Goal: Transaction & Acquisition: Purchase product/service

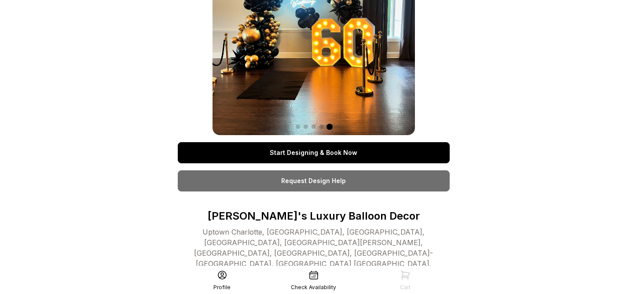
scroll to position [33, 0]
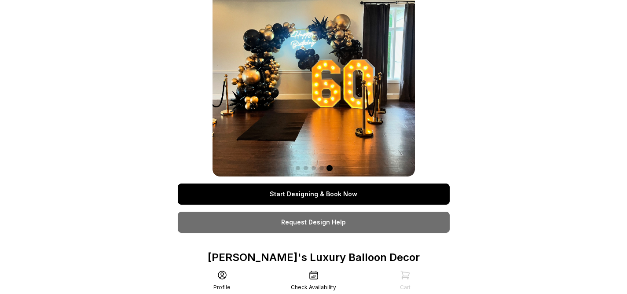
click at [373, 196] on link "Start Designing & Book Now" at bounding box center [314, 194] width 272 height 21
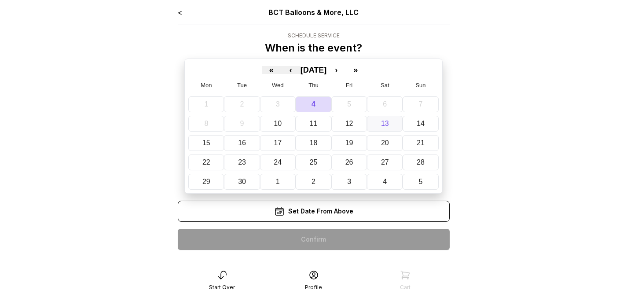
click at [386, 124] on abbr "13" at bounding box center [385, 123] width 8 height 7
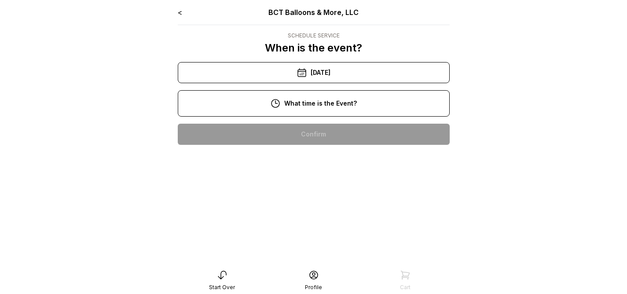
click at [335, 136] on div "10:00 am" at bounding box center [314, 134] width 258 height 21
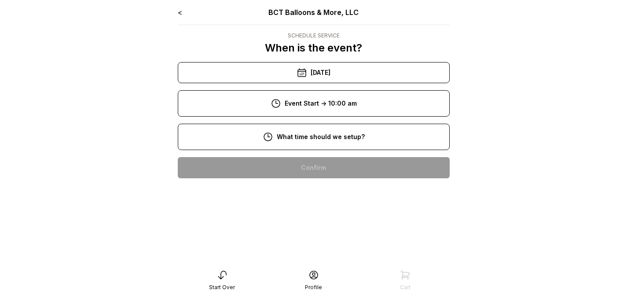
scroll to position [2, 0]
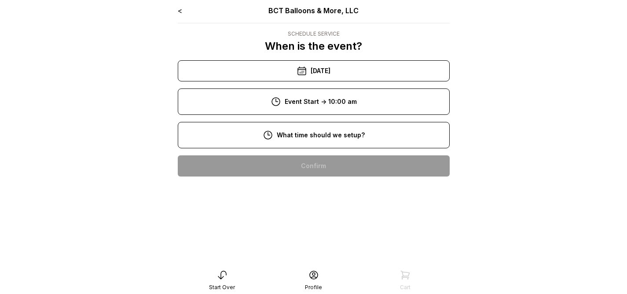
click at [326, 163] on div "11:00 am" at bounding box center [314, 160] width 258 height 21
click at [329, 192] on div "9:00 am" at bounding box center [314, 194] width 258 height 21
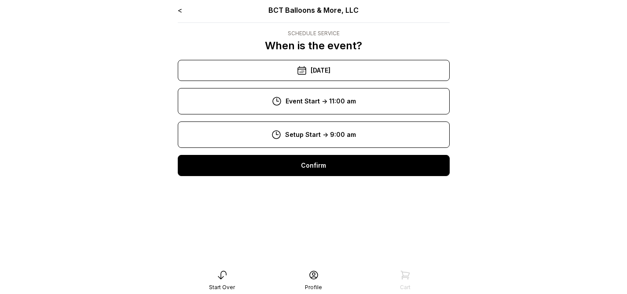
scroll to position [4, 0]
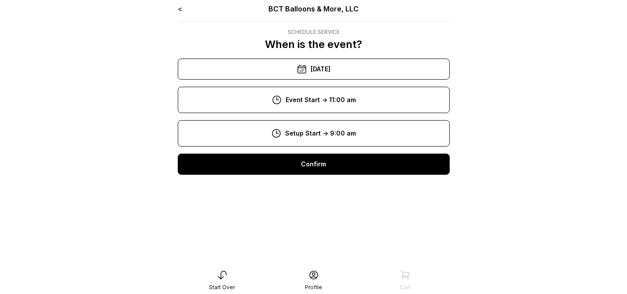
click at [330, 174] on div "Confirm" at bounding box center [314, 164] width 272 height 21
click at [373, 173] on div "Confirm" at bounding box center [314, 164] width 272 height 21
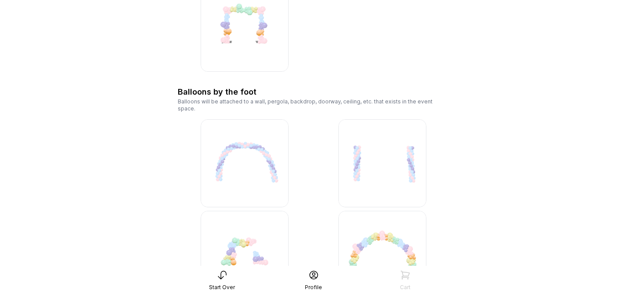
scroll to position [3868, 0]
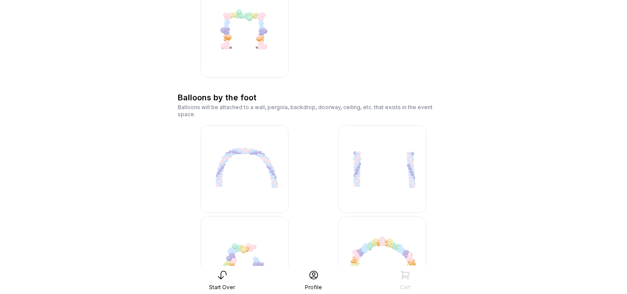
click at [373, 170] on img at bounding box center [383, 169] width 88 height 88
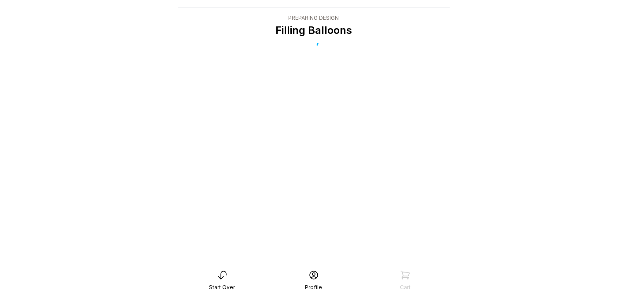
scroll to position [18, 0]
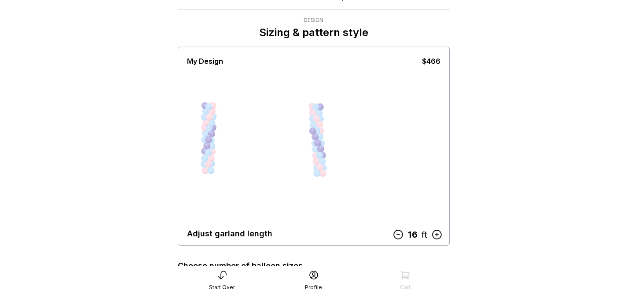
scroll to position [18, 0]
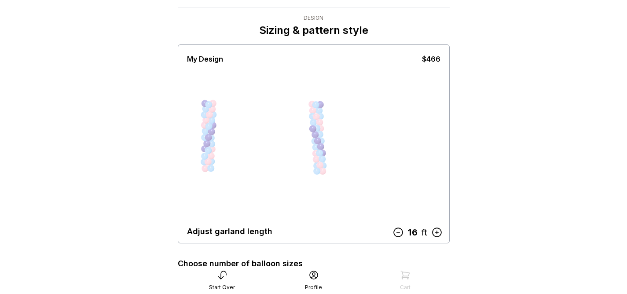
click at [400, 232] on icon at bounding box center [397, 232] width 11 height 11
click at [400, 232] on icon at bounding box center [398, 232] width 9 height 9
click at [400, 232] on icon at bounding box center [397, 232] width 11 height 11
click at [400, 232] on icon at bounding box center [399, 232] width 9 height 9
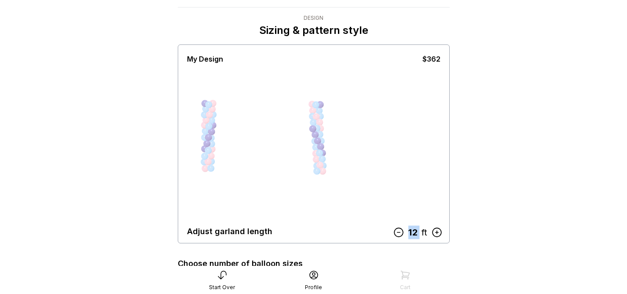
click at [400, 232] on icon at bounding box center [399, 232] width 9 height 9
click at [400, 232] on icon at bounding box center [397, 232] width 11 height 11
click at [400, 232] on icon at bounding box center [401, 232] width 11 height 11
click at [546, 154] on main "< BCT Balloons & More, LLC Design Sizing & pattern style My Design $258 Adjust …" at bounding box center [313, 291] width 627 height 619
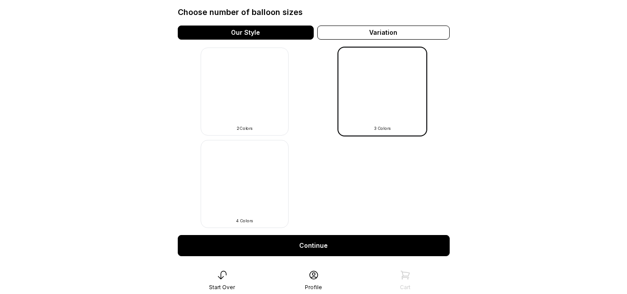
scroll to position [269, 0]
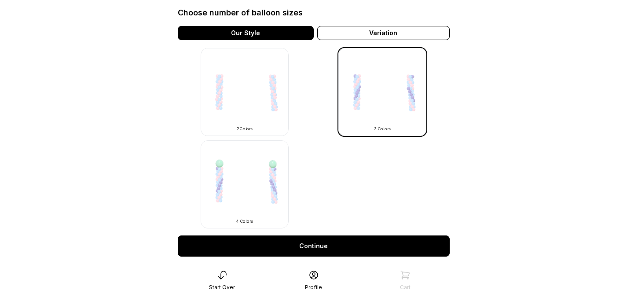
click at [266, 122] on img at bounding box center [245, 92] width 88 height 88
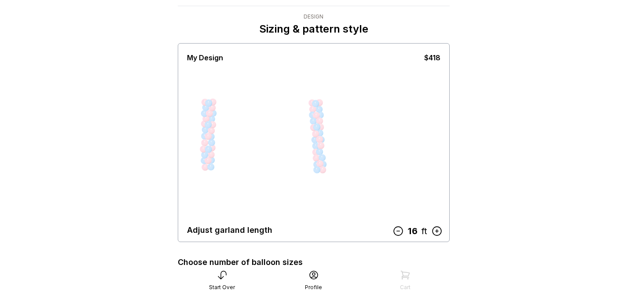
scroll to position [19, 0]
click at [402, 231] on icon at bounding box center [398, 230] width 9 height 9
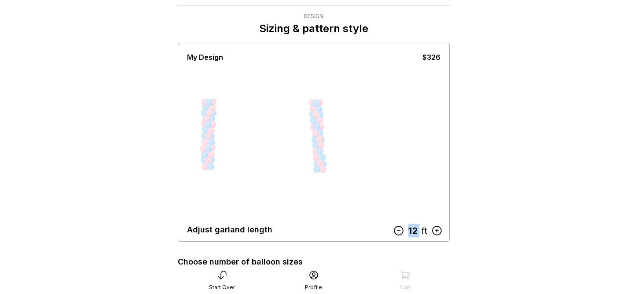
click at [402, 231] on icon at bounding box center [399, 230] width 9 height 9
click at [402, 231] on icon at bounding box center [398, 230] width 11 height 11
click at [402, 231] on icon at bounding box center [398, 230] width 9 height 9
click at [402, 231] on icon at bounding box center [402, 230] width 9 height 9
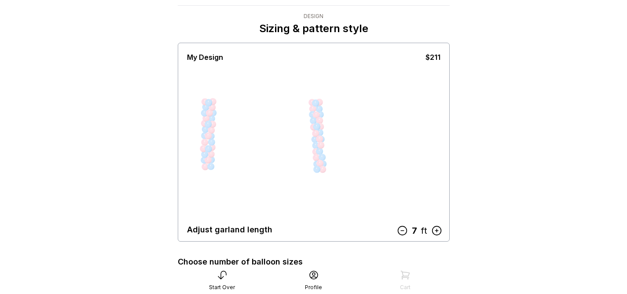
click at [438, 233] on icon at bounding box center [436, 230] width 11 height 11
click at [491, 215] on main "< BCT Balloons & More, LLC Design Sizing & pattern style My Design $234 Adjust …" at bounding box center [313, 290] width 627 height 619
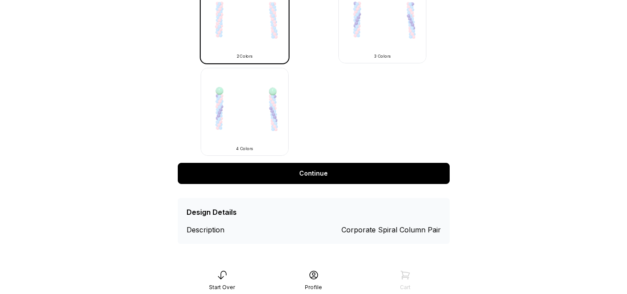
scroll to position [342, 0]
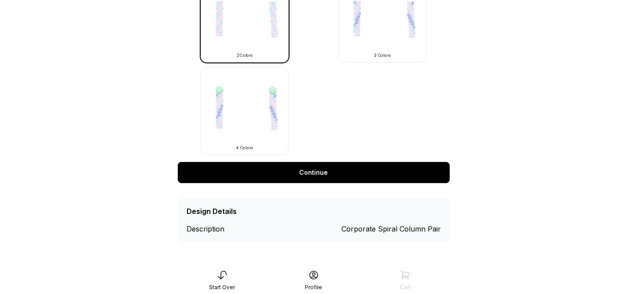
click at [328, 180] on link "Continue" at bounding box center [314, 172] width 272 height 21
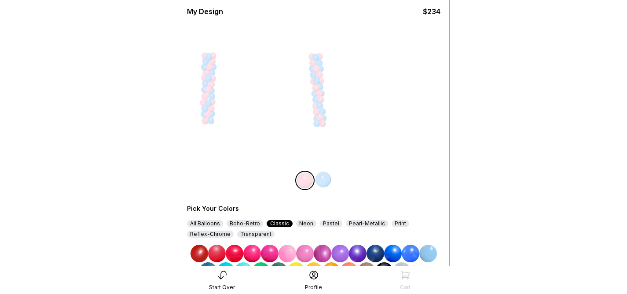
click at [308, 179] on img at bounding box center [305, 181] width 18 height 18
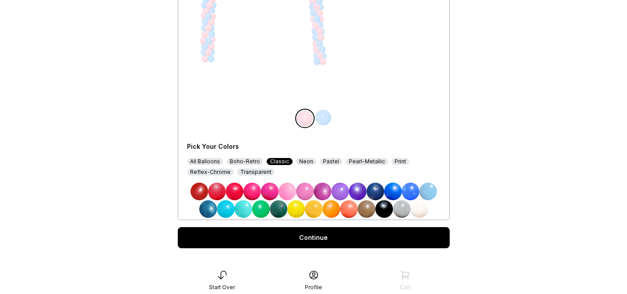
click at [266, 210] on img at bounding box center [261, 209] width 18 height 18
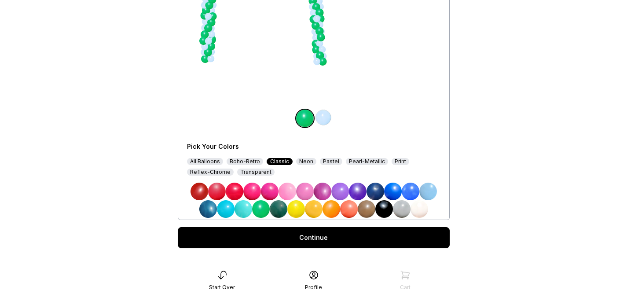
click at [323, 120] on img at bounding box center [324, 118] width 18 height 18
click at [386, 211] on img at bounding box center [385, 209] width 18 height 18
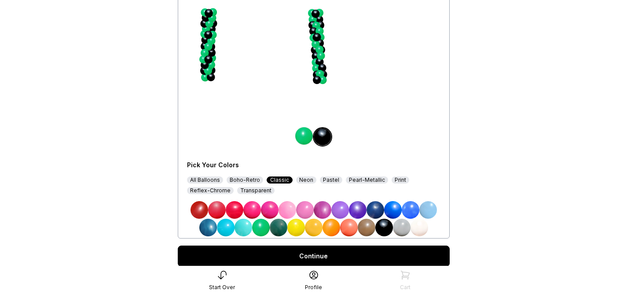
scroll to position [140, 0]
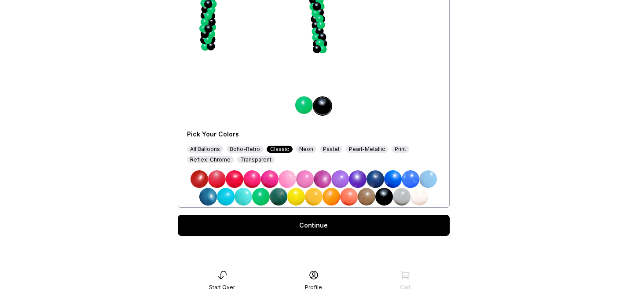
click at [344, 222] on link "Continue" at bounding box center [314, 225] width 272 height 21
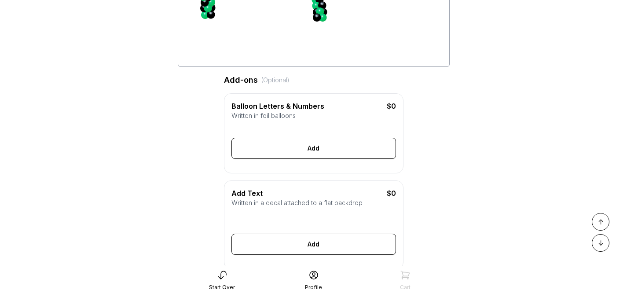
scroll to position [179, 0]
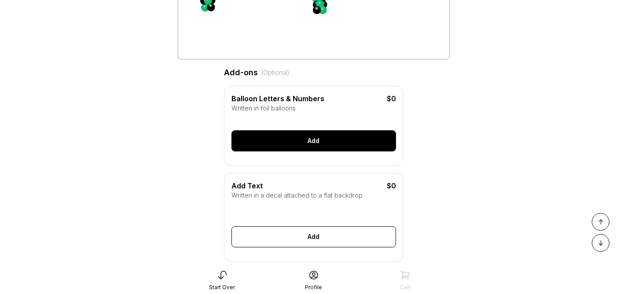
click at [322, 145] on div "Add" at bounding box center [314, 140] width 165 height 21
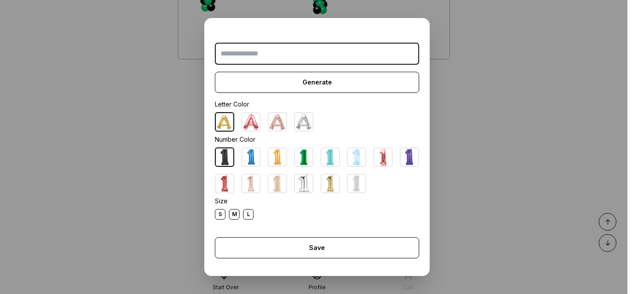
click at [453, 137] on dialog "Generate Letter Color Number Color Size S M L Save Close" at bounding box center [317, 147] width 634 height 294
click at [510, 121] on dialog "Generate Letter Color Number Color Size S M L Save Close" at bounding box center [317, 147] width 634 height 294
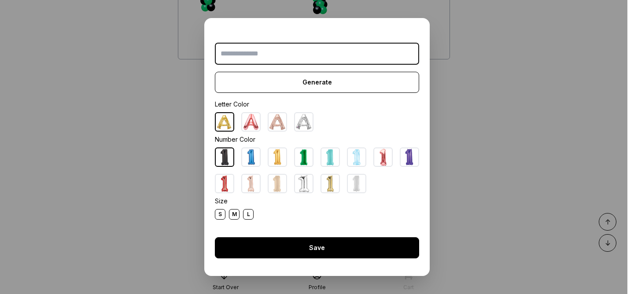
click at [387, 239] on div "Save" at bounding box center [317, 247] width 204 height 21
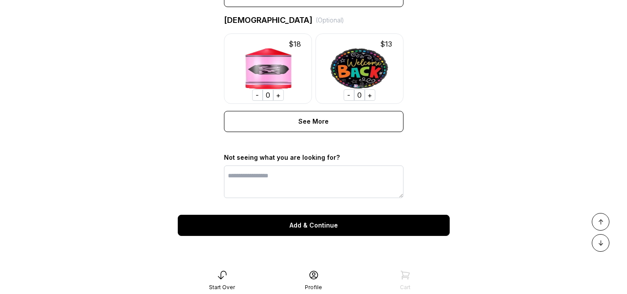
scroll to position [697, 0]
click at [324, 223] on div "Add & Continue" at bounding box center [314, 225] width 272 height 21
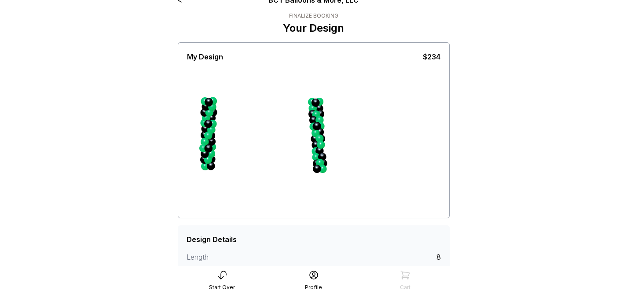
scroll to position [157, 0]
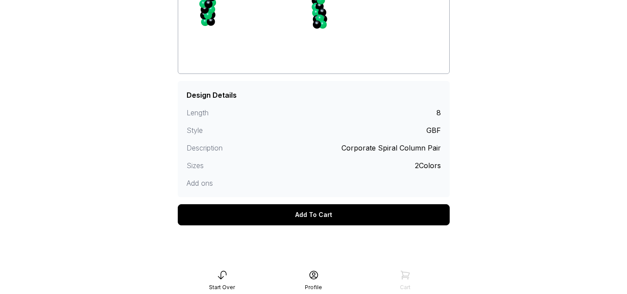
click at [324, 220] on div "Add To Cart" at bounding box center [314, 214] width 272 height 21
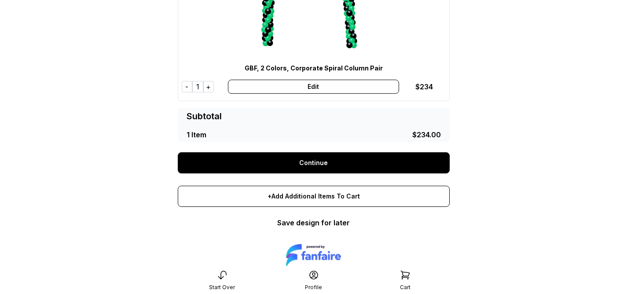
scroll to position [126, 0]
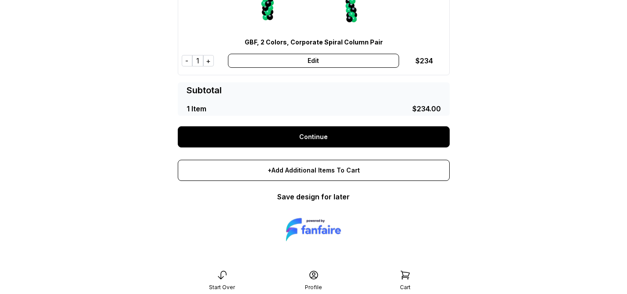
click at [323, 135] on link "Continue" at bounding box center [314, 136] width 272 height 21
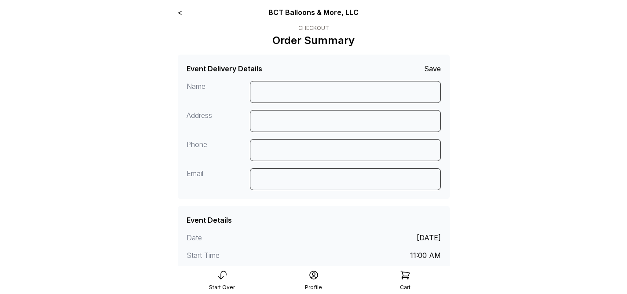
click at [180, 11] on link "<" at bounding box center [180, 12] width 4 height 9
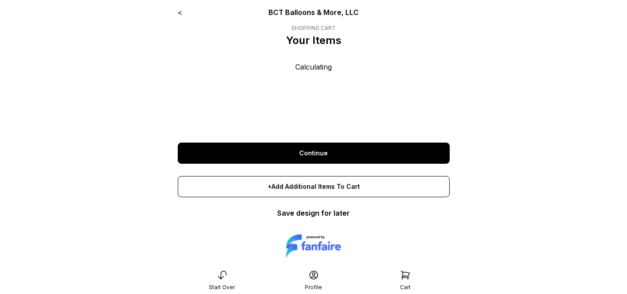
click at [181, 14] on link "<" at bounding box center [180, 12] width 4 height 9
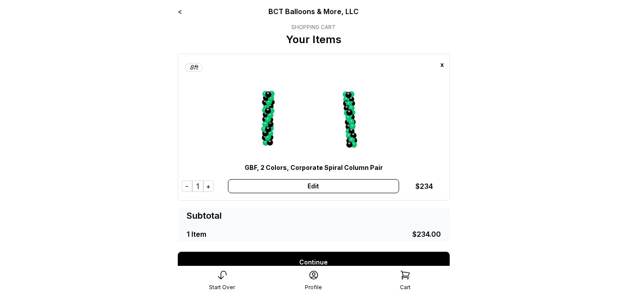
scroll to position [2, 0]
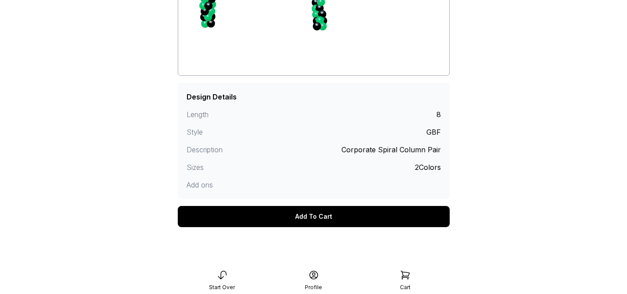
scroll to position [157, 0]
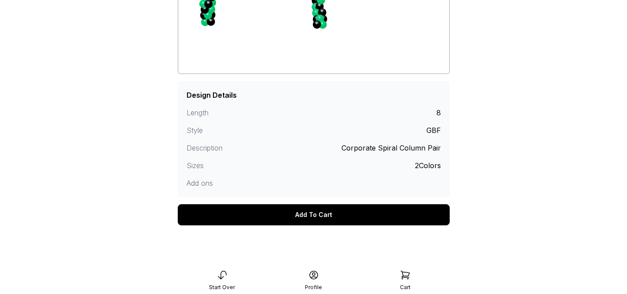
click at [380, 214] on div "Add To Cart" at bounding box center [314, 214] width 272 height 21
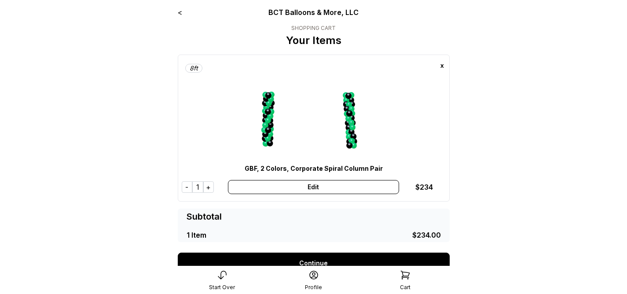
scroll to position [116, 0]
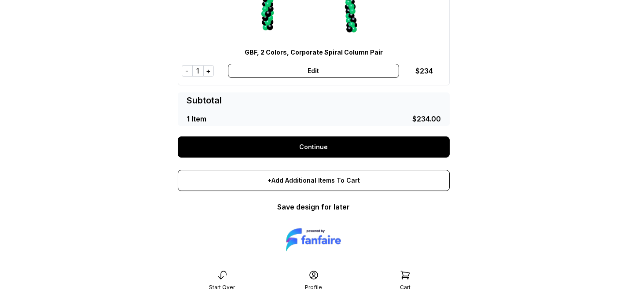
click at [332, 144] on link "Continue" at bounding box center [314, 147] width 272 height 21
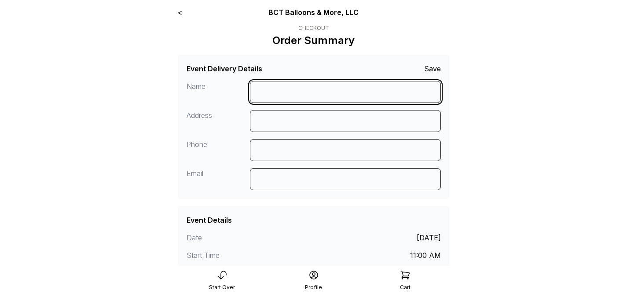
click at [280, 83] on input at bounding box center [345, 92] width 191 height 22
type input "**********"
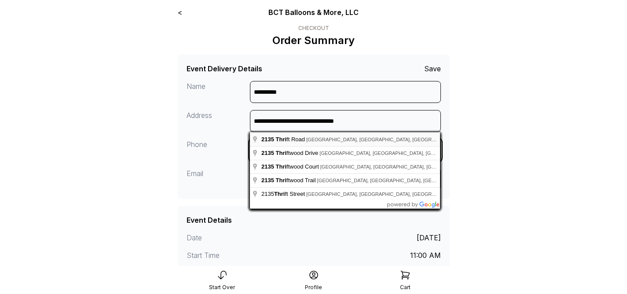
type input "**********"
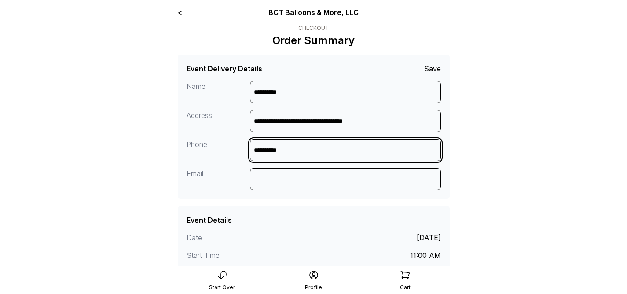
type input "**********"
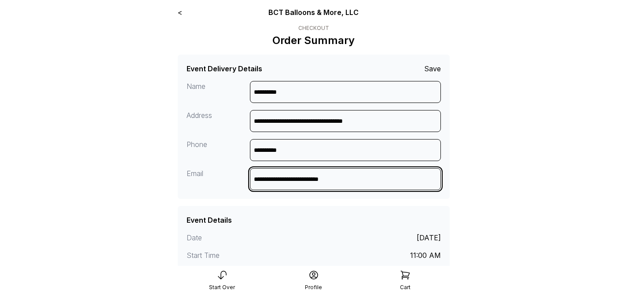
type input "**********"
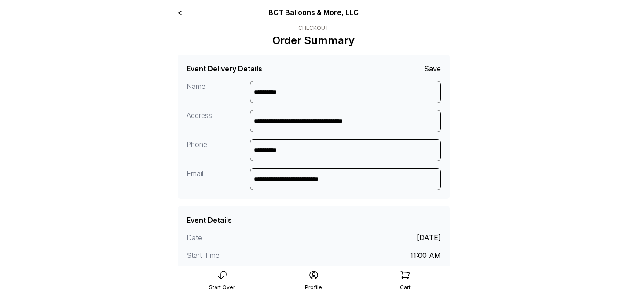
click at [490, 168] on main "**********" at bounding box center [313, 284] width 627 height 569
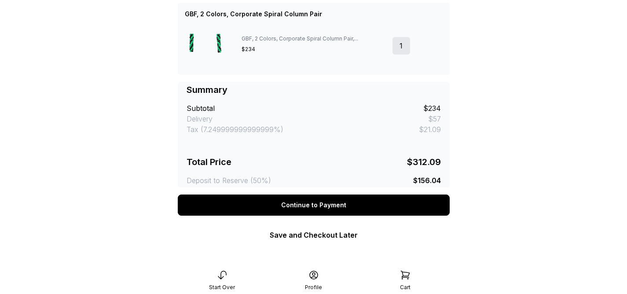
scroll to position [279, 0]
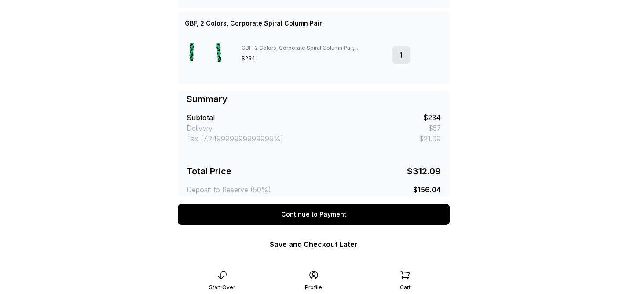
click at [435, 130] on div "$57" at bounding box center [434, 128] width 13 height 11
click at [515, 142] on main "**********" at bounding box center [313, 5] width 627 height 569
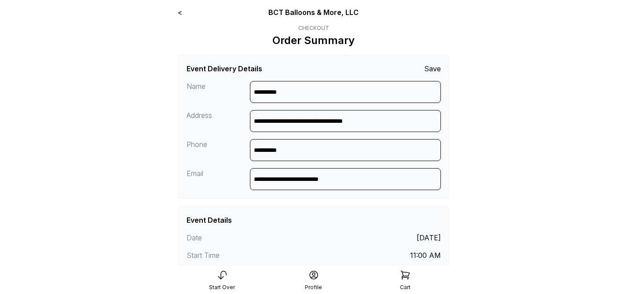
scroll to position [292, 0]
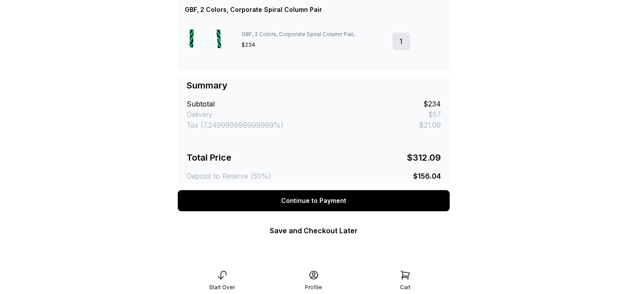
click at [440, 116] on div "$57" at bounding box center [434, 114] width 13 height 11
click at [332, 205] on div "Continue to Payment" at bounding box center [314, 200] width 272 height 21
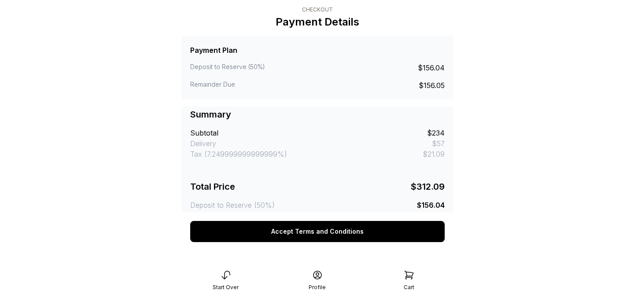
scroll to position [19, 0]
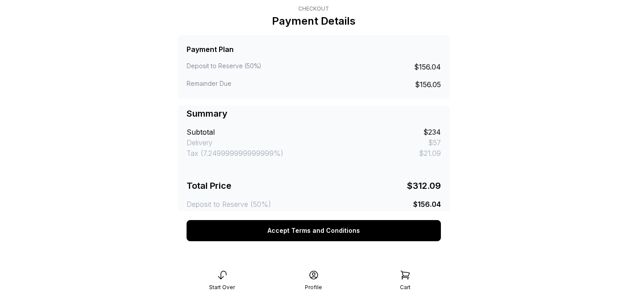
click at [340, 231] on button "Accept Terms and Conditions" at bounding box center [314, 230] width 255 height 21
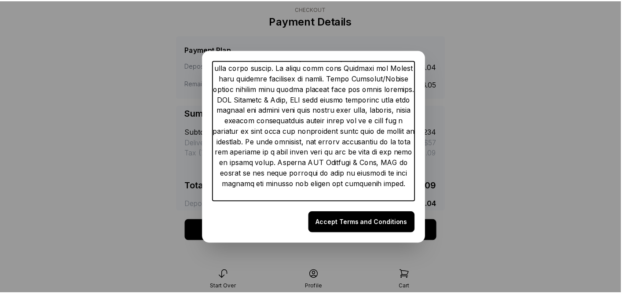
scroll to position [1902, 0]
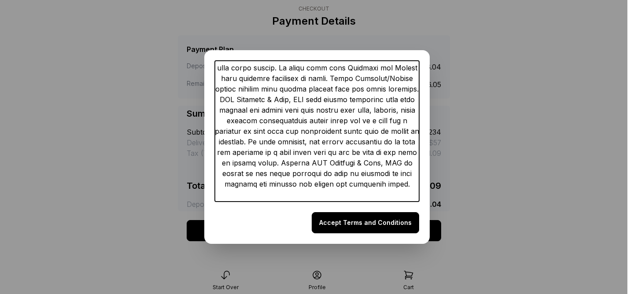
click at [371, 218] on button "Accept Terms and Conditions" at bounding box center [365, 222] width 107 height 21
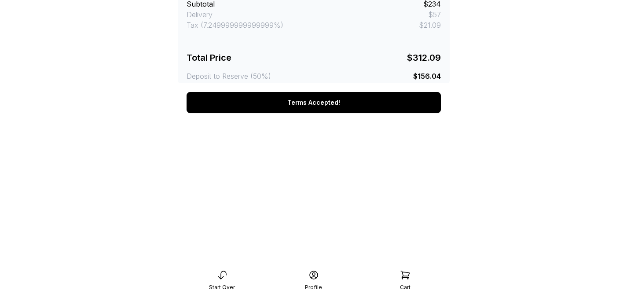
scroll to position [188, 0]
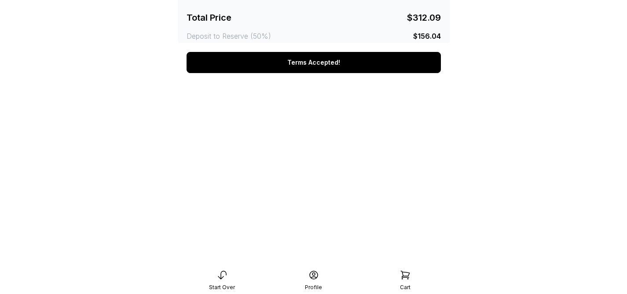
click at [461, 205] on main "< BCT Balloons & More, LLC Checkout Payment Details Payment Plan Deposit to Res…" at bounding box center [313, 118] width 627 height 613
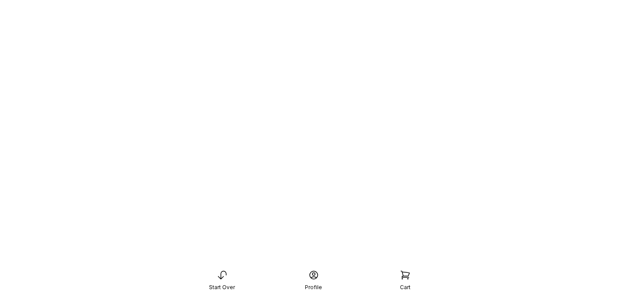
scroll to position [336, 0]
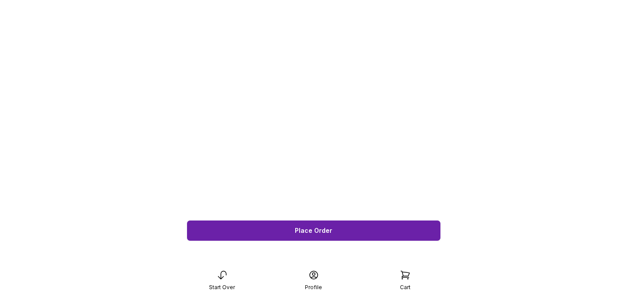
click at [386, 229] on button "Place Order" at bounding box center [314, 230] width 255 height 21
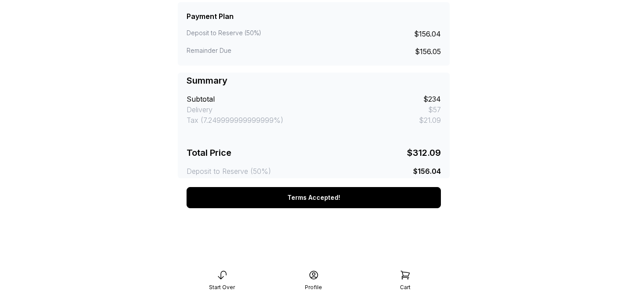
scroll to position [0, 0]
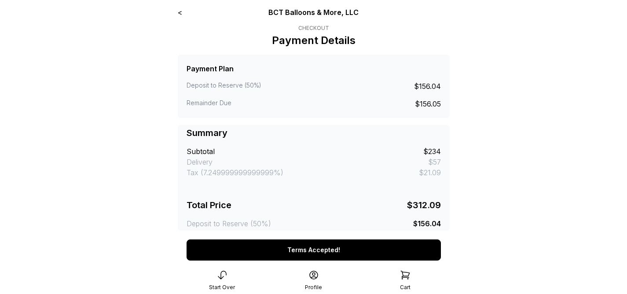
click at [181, 14] on link "<" at bounding box center [180, 12] width 4 height 9
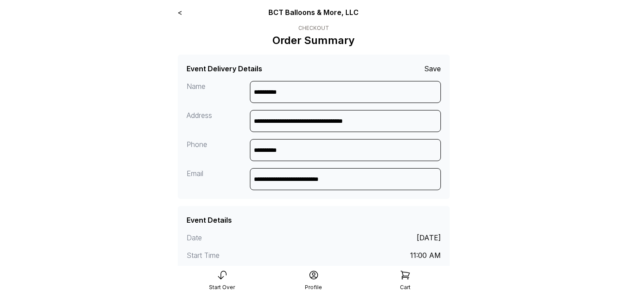
click at [182, 14] on link "<" at bounding box center [180, 12] width 4 height 9
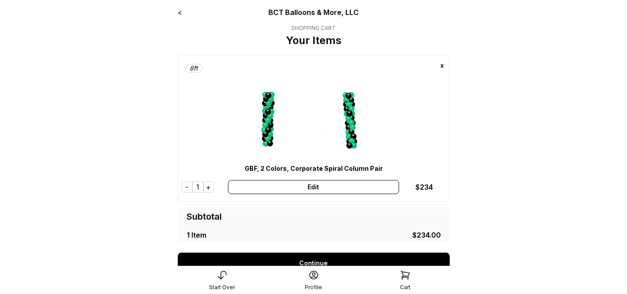
click at [179, 13] on link "<" at bounding box center [180, 12] width 4 height 9
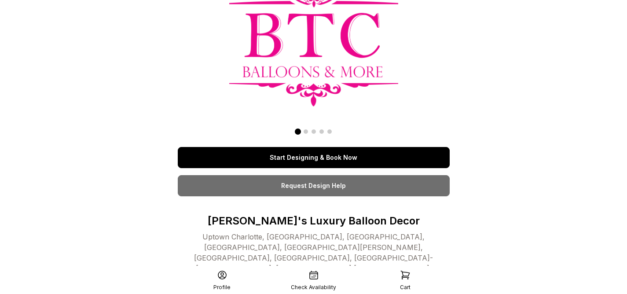
scroll to position [147, 0]
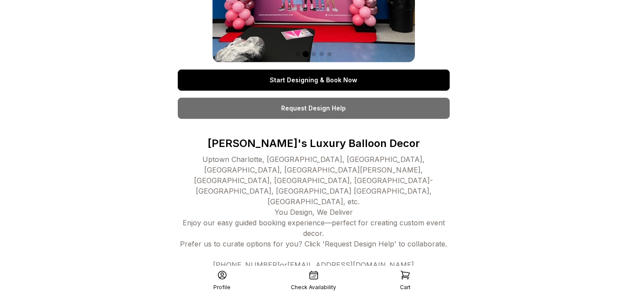
click at [354, 81] on link "Start Designing & Book Now" at bounding box center [314, 80] width 272 height 21
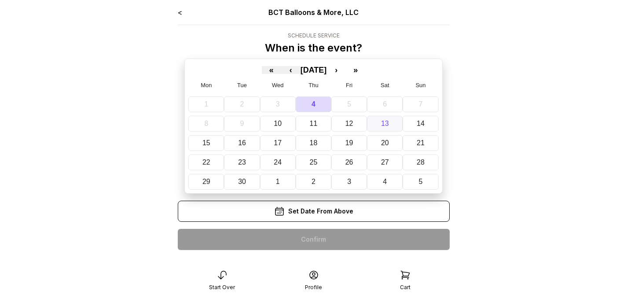
click at [393, 129] on button "13" at bounding box center [385, 124] width 36 height 16
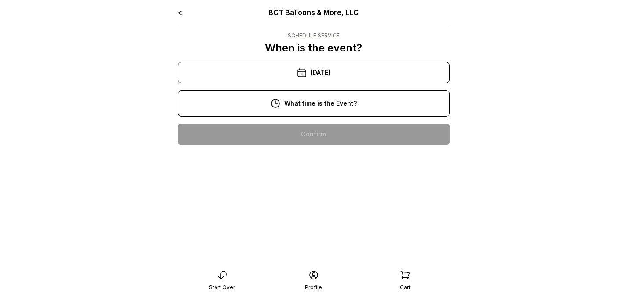
click at [288, 157] on div "11:00 am" at bounding box center [314, 162] width 258 height 21
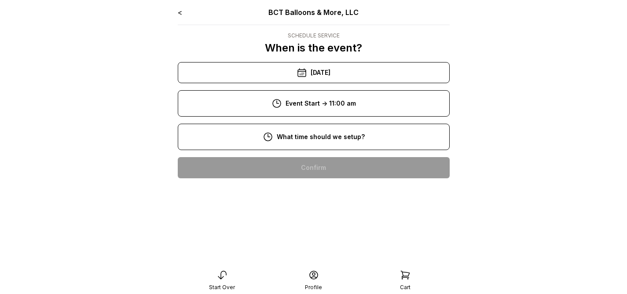
click at [303, 196] on div "9:00 am" at bounding box center [314, 195] width 258 height 21
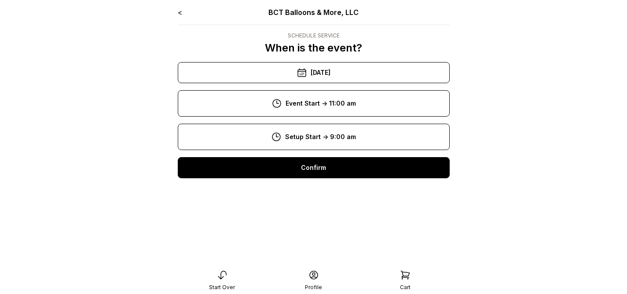
click at [326, 177] on div "Confirm" at bounding box center [314, 167] width 272 height 21
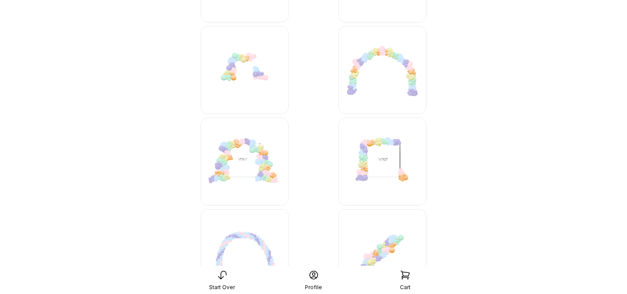
scroll to position [3902, 0]
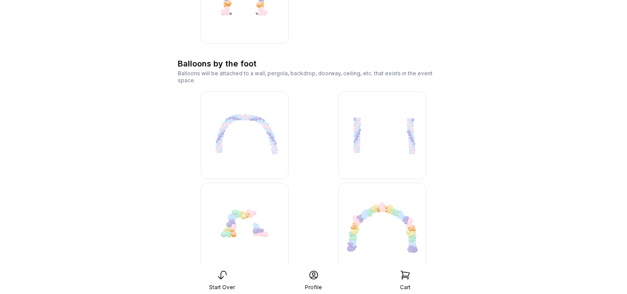
click at [376, 146] on img at bounding box center [383, 135] width 88 height 88
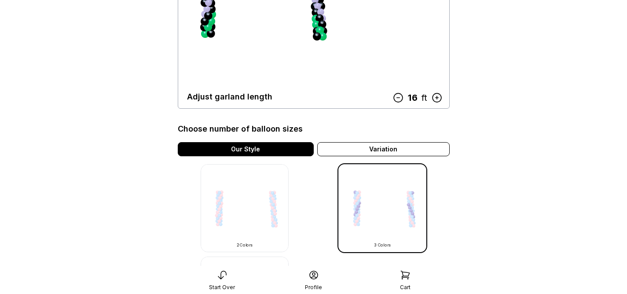
scroll to position [161, 0]
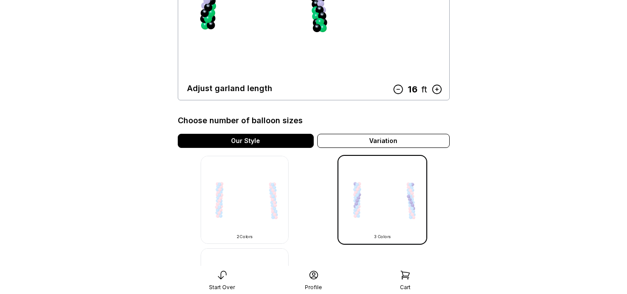
click at [273, 223] on img at bounding box center [245, 200] width 88 height 88
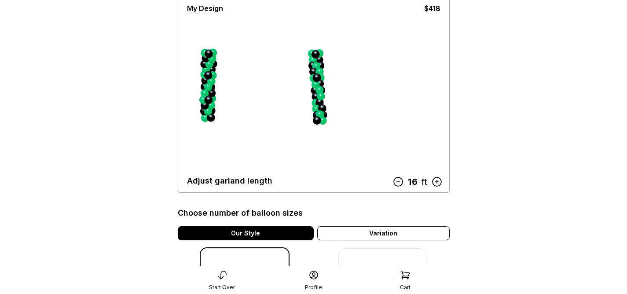
scroll to position [162, 0]
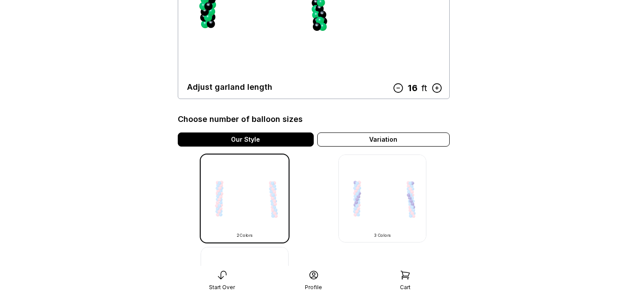
click at [402, 90] on icon at bounding box center [398, 88] width 9 height 9
click at [401, 90] on icon at bounding box center [397, 87] width 11 height 11
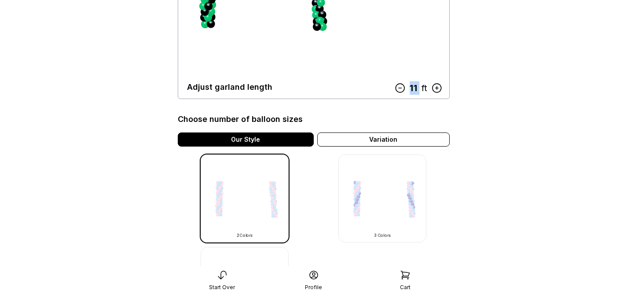
click at [401, 90] on icon at bounding box center [400, 87] width 11 height 11
click at [400, 90] on icon at bounding box center [397, 87] width 11 height 11
click at [472, 120] on main "< BCT Balloons & More, LLC Design Sizing & pattern style My Design $234 Adjust …" at bounding box center [313, 147] width 627 height 619
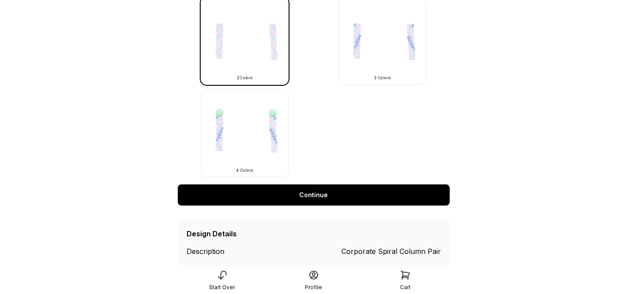
scroll to position [342, 0]
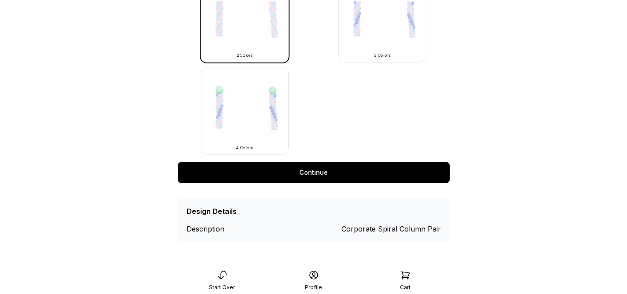
click at [323, 170] on link "Continue" at bounding box center [314, 172] width 272 height 21
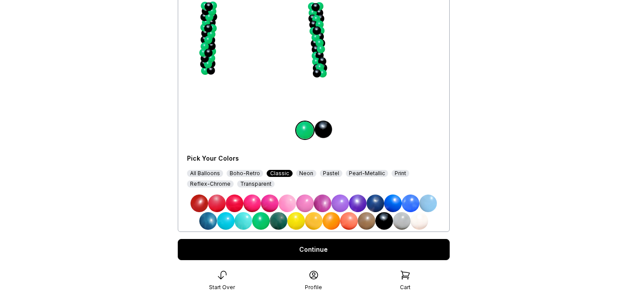
scroll to position [115, 0]
click at [326, 131] on img at bounding box center [324, 130] width 18 height 18
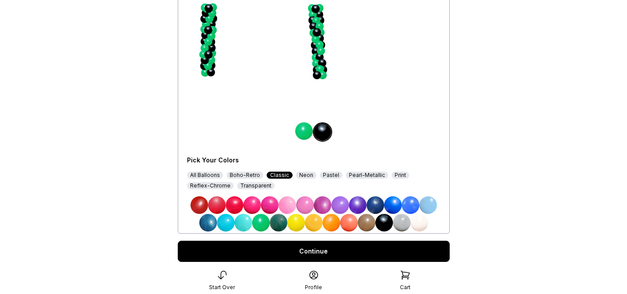
scroll to position [114, 0]
click at [400, 225] on img at bounding box center [402, 223] width 18 height 18
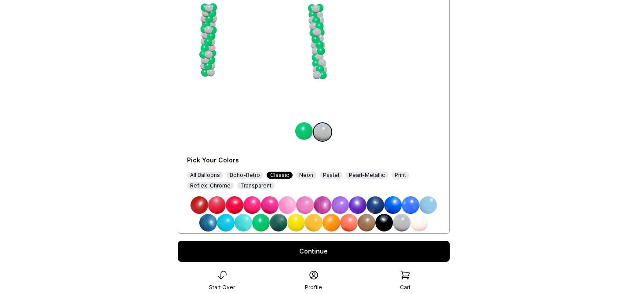
click at [387, 229] on img at bounding box center [385, 223] width 18 height 18
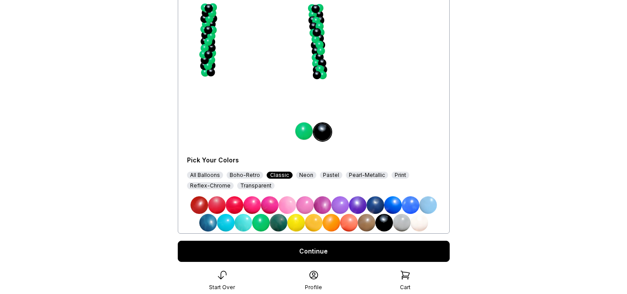
click at [424, 223] on img at bounding box center [420, 223] width 18 height 18
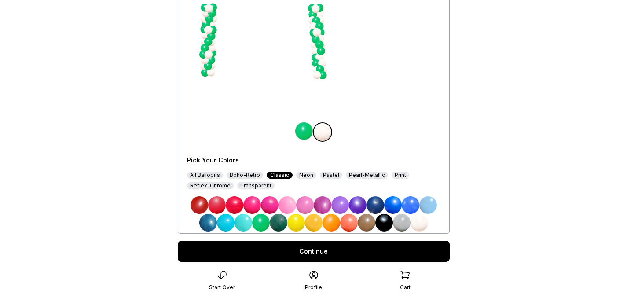
click at [386, 224] on img at bounding box center [385, 223] width 18 height 18
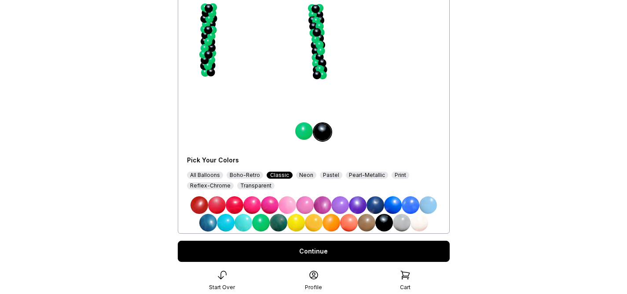
click at [307, 249] on link "Continue" at bounding box center [314, 251] width 272 height 21
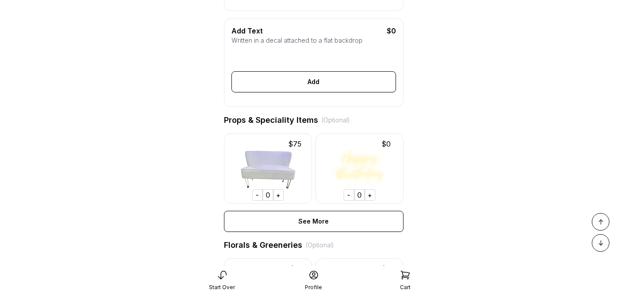
scroll to position [341, 0]
